Goal: Information Seeking & Learning: Learn about a topic

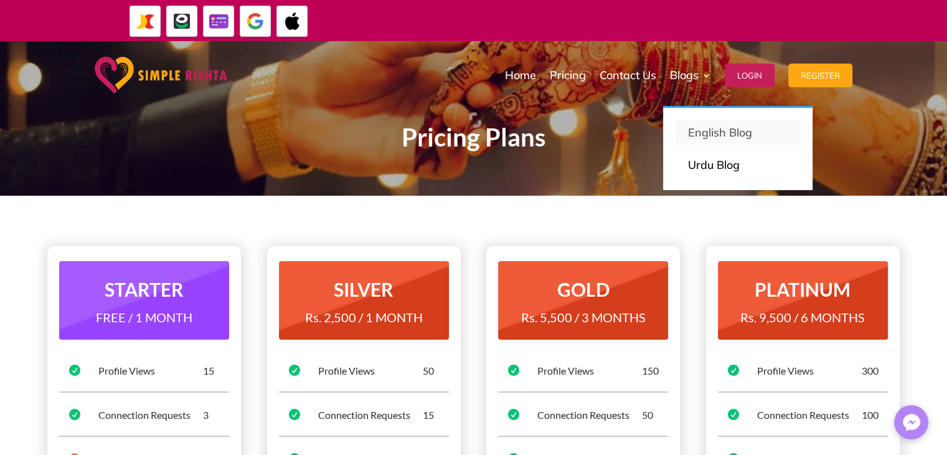
click at [715, 131] on p "English Blog" at bounding box center [738, 132] width 100 height 17
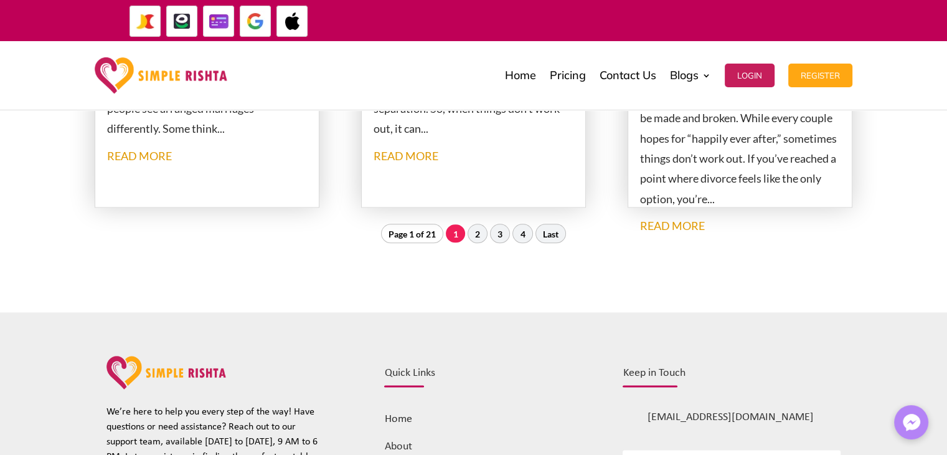
scroll to position [1494, 0]
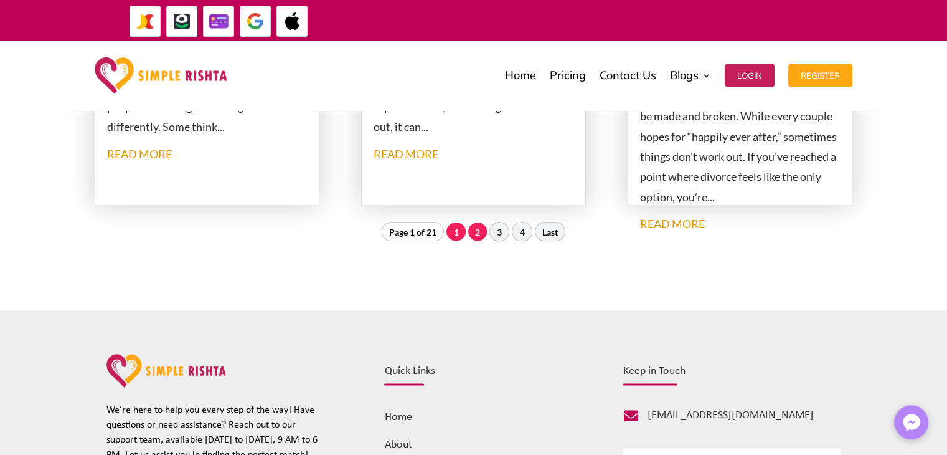
click at [478, 226] on link "2" at bounding box center [477, 231] width 19 height 19
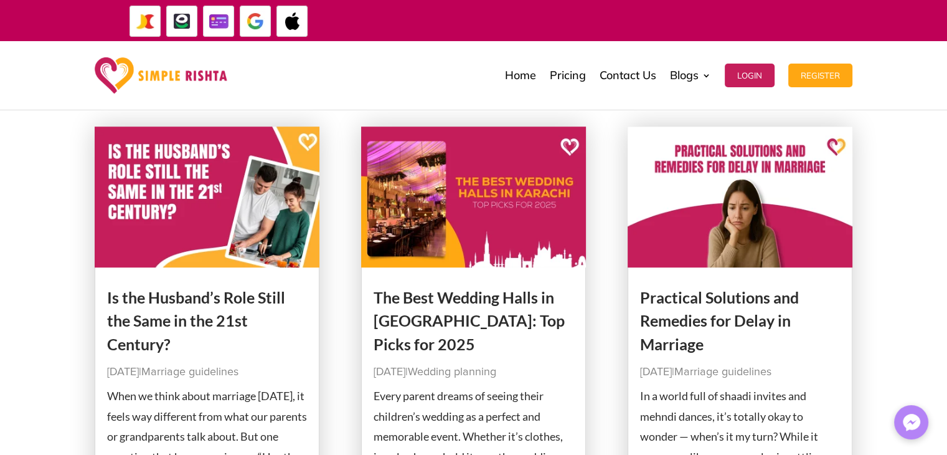
scroll to position [1182, 0]
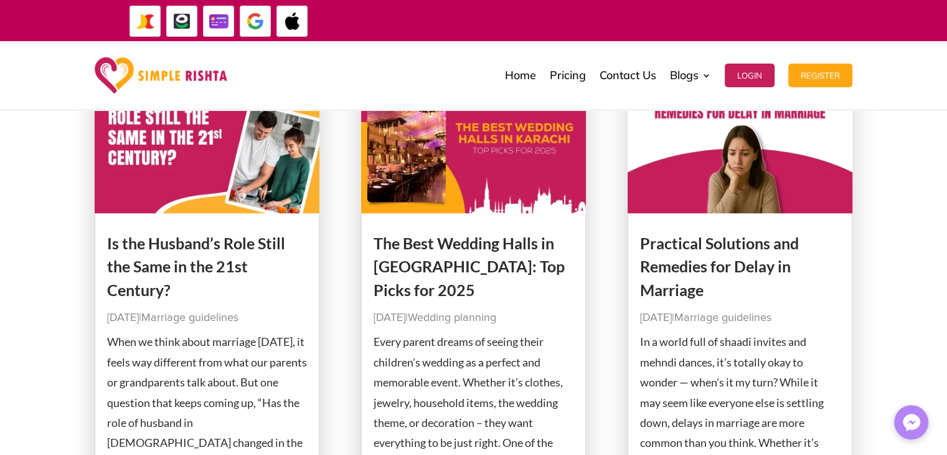
click at [223, 272] on link "Is the Husband’s Role Still the Same in the 21st Century?" at bounding box center [196, 266] width 178 height 65
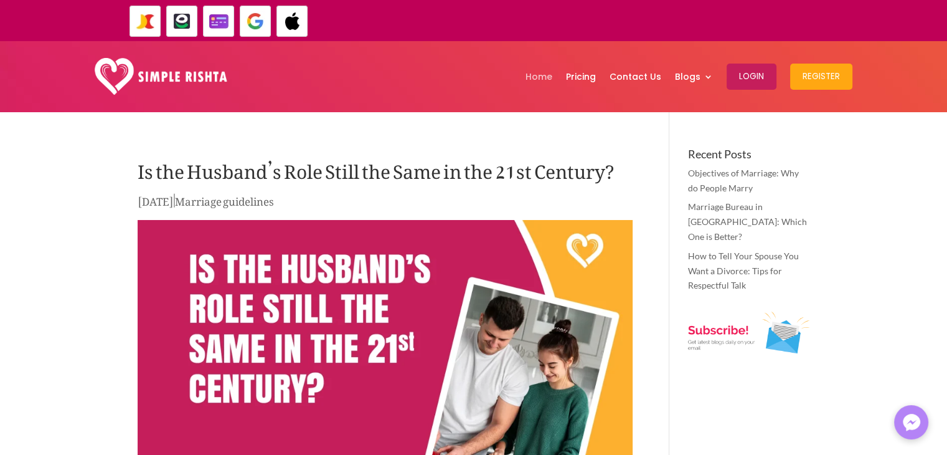
click at [545, 74] on link "Home" at bounding box center [539, 76] width 27 height 65
